Goal: Find specific page/section: Find specific page/section

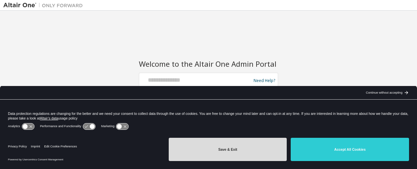
click at [221, 145] on button "Save & Exit" at bounding box center [228, 148] width 118 height 23
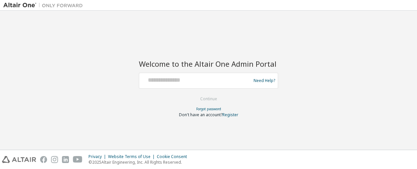
click at [185, 86] on div at bounding box center [196, 80] width 108 height 13
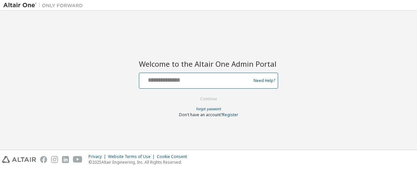
click at [169, 81] on input "text" at bounding box center [196, 79] width 108 height 10
type input "**********"
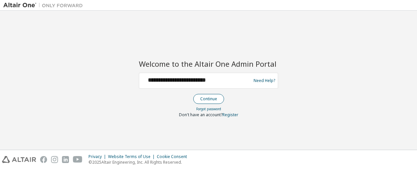
click at [216, 100] on button "Continue" at bounding box center [208, 99] width 31 height 10
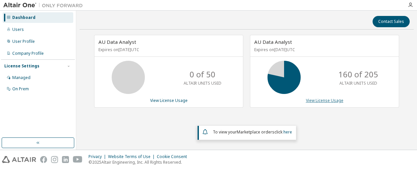
click at [320, 101] on link "View License Usage" at bounding box center [324, 100] width 37 height 6
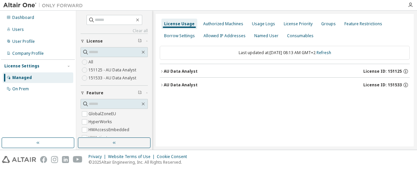
click at [165, 85] on div "AU Data Analyst" at bounding box center [181, 84] width 34 height 5
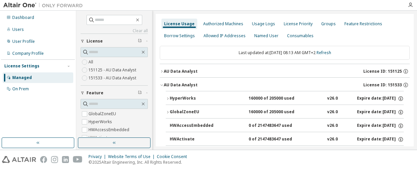
click at [168, 111] on icon "button" at bounding box center [168, 112] width 4 height 4
